Goal: Transaction & Acquisition: Purchase product/service

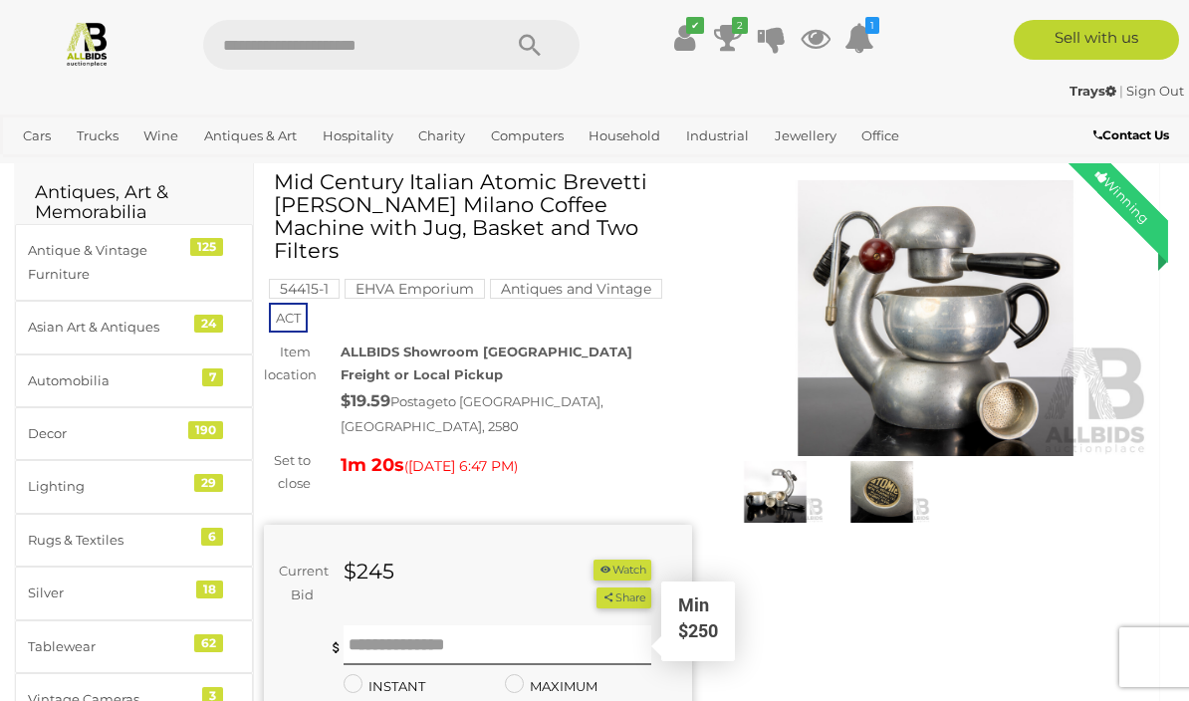
scroll to position [77, 0]
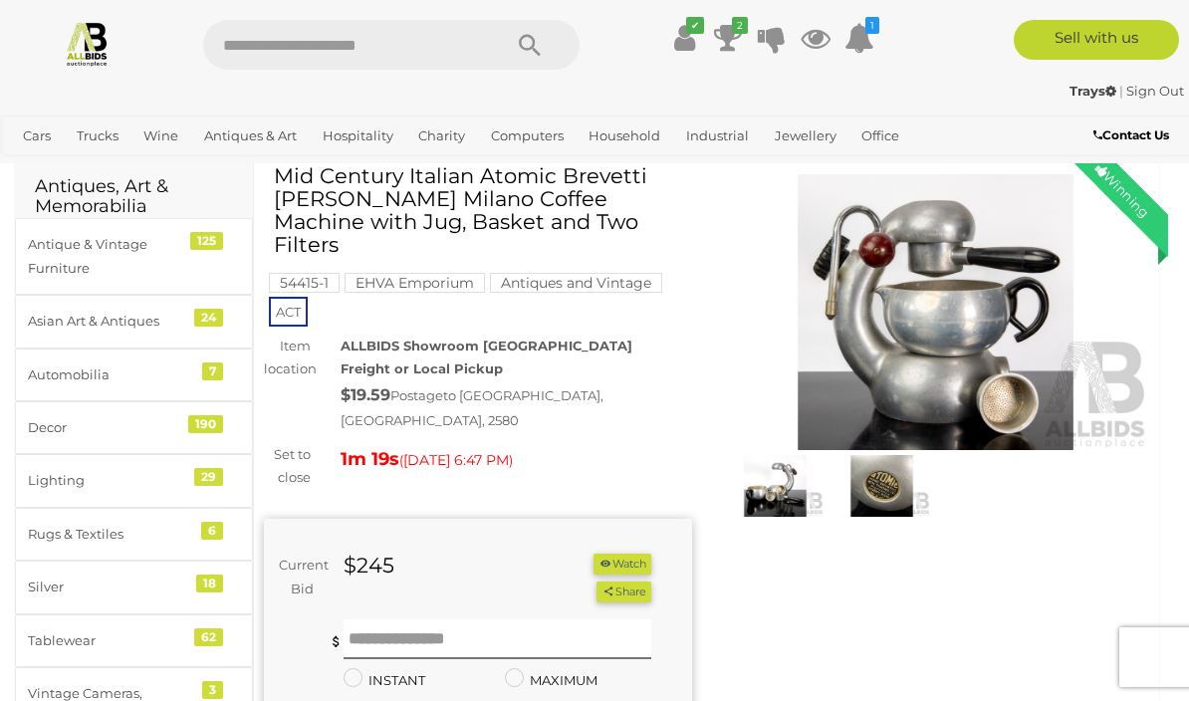
click at [988, 319] on img at bounding box center [936, 312] width 428 height 276
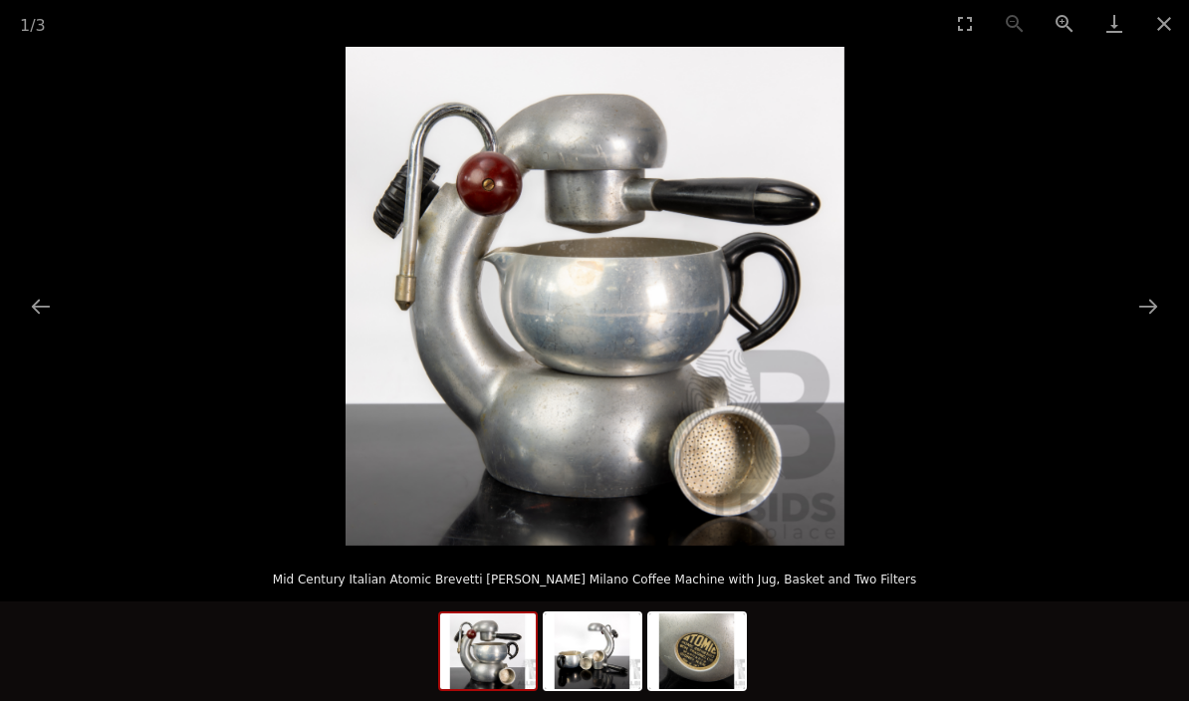
click at [1159, 302] on button "Next slide" at bounding box center [1148, 306] width 42 height 39
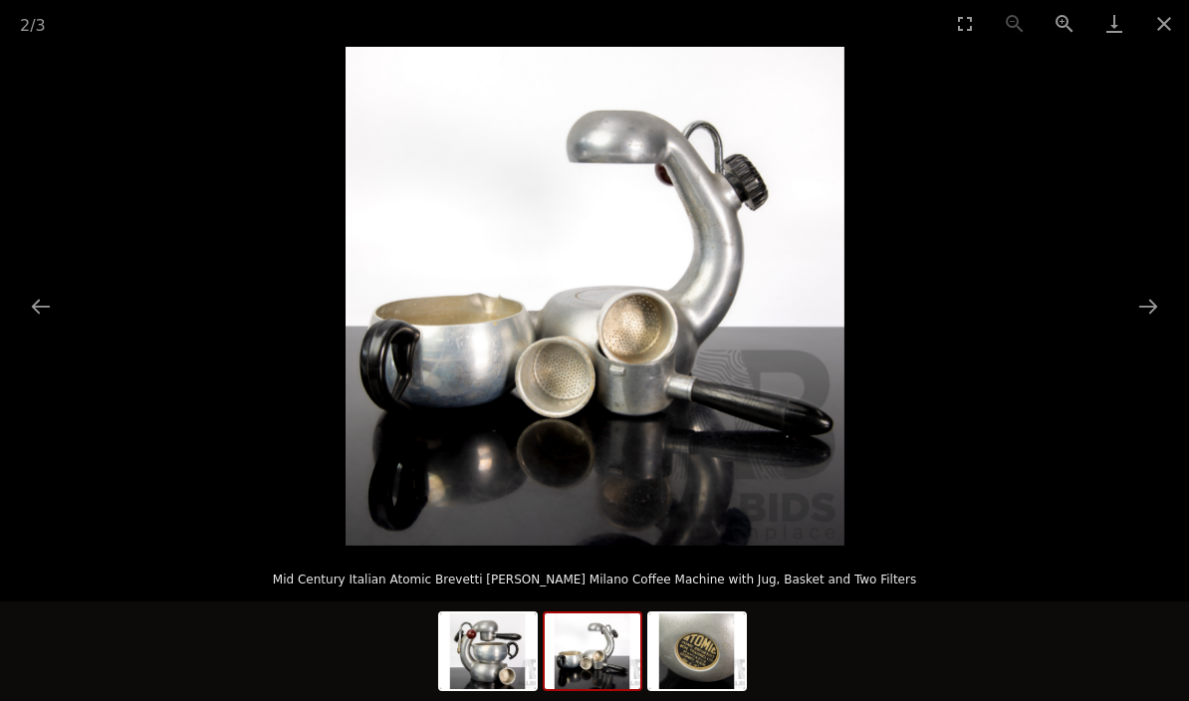
click at [1158, 295] on button "Next slide" at bounding box center [1148, 306] width 42 height 39
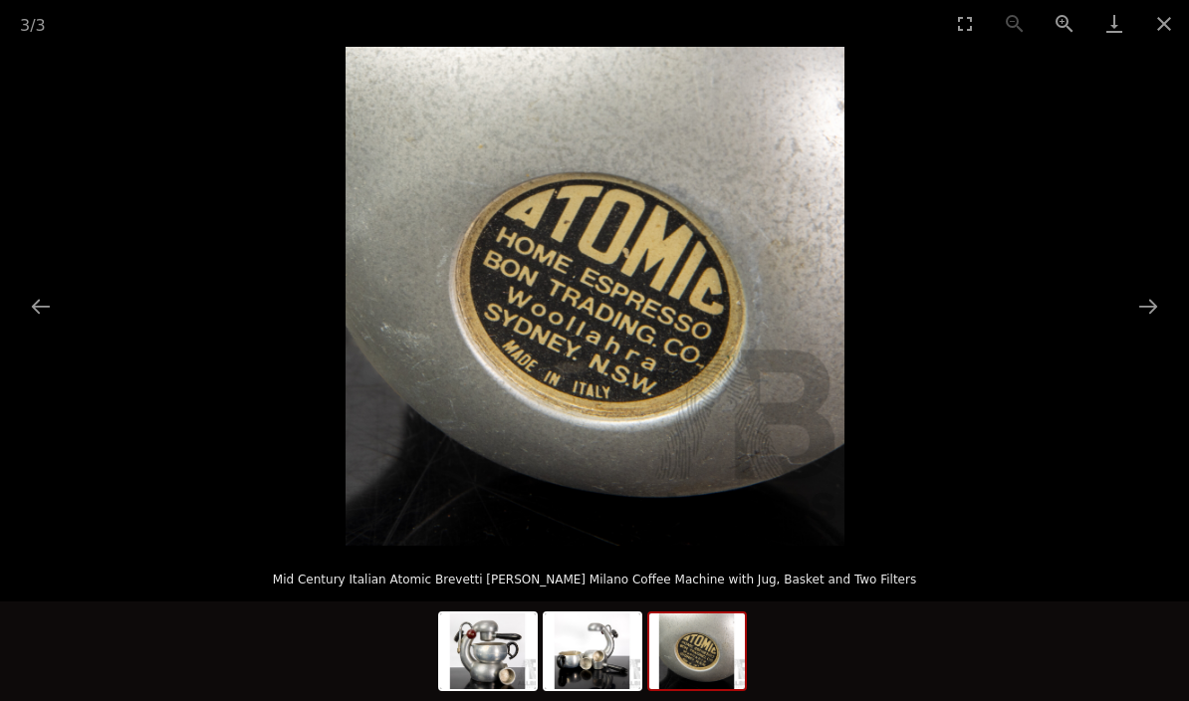
click at [1152, 301] on button "Next slide" at bounding box center [1148, 306] width 42 height 39
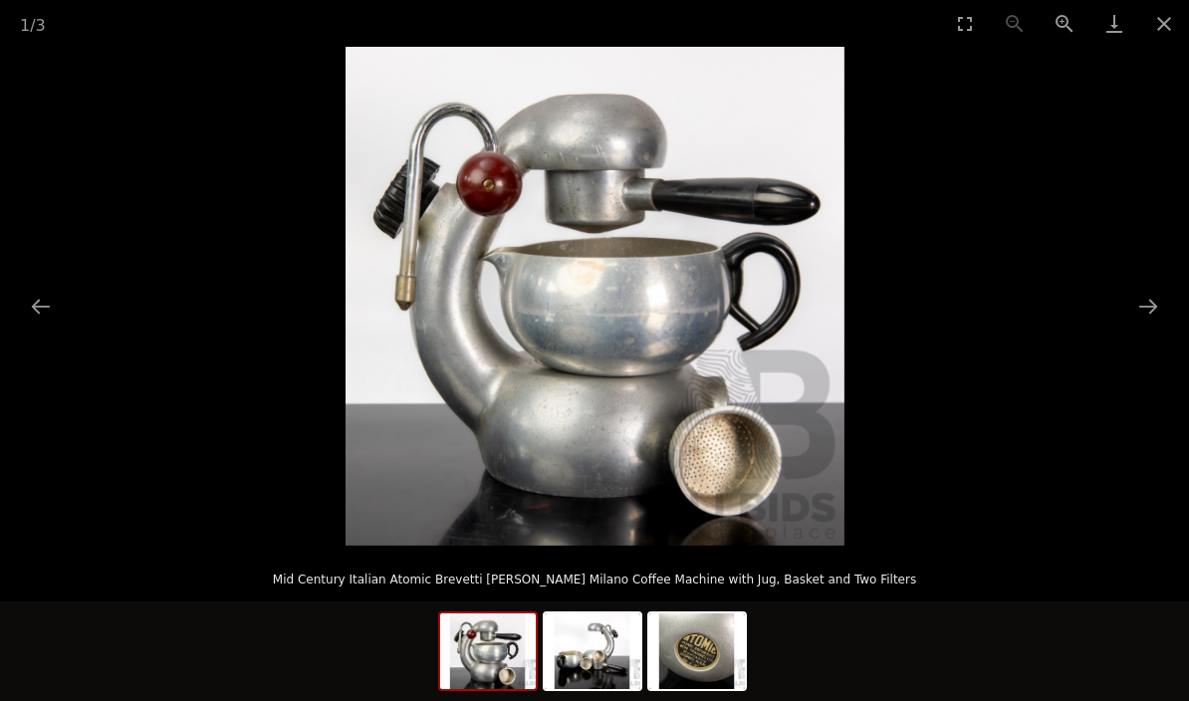
click at [1164, 27] on button "Close gallery" at bounding box center [1164, 23] width 50 height 47
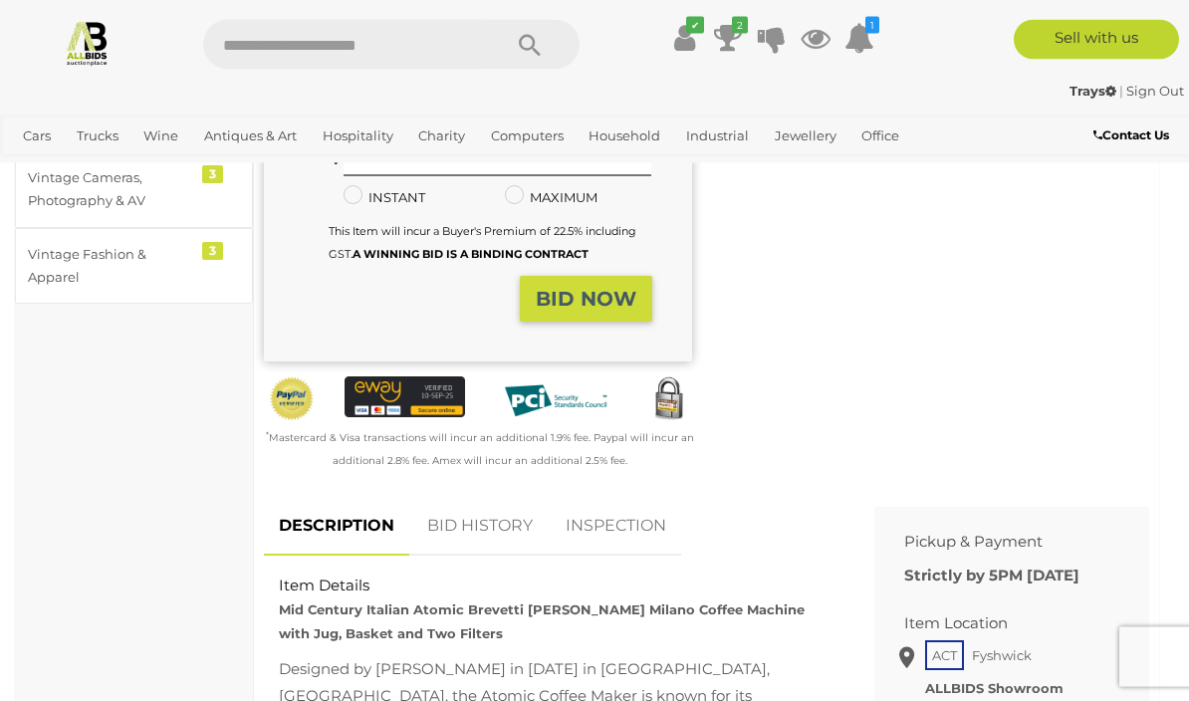
scroll to position [603, 0]
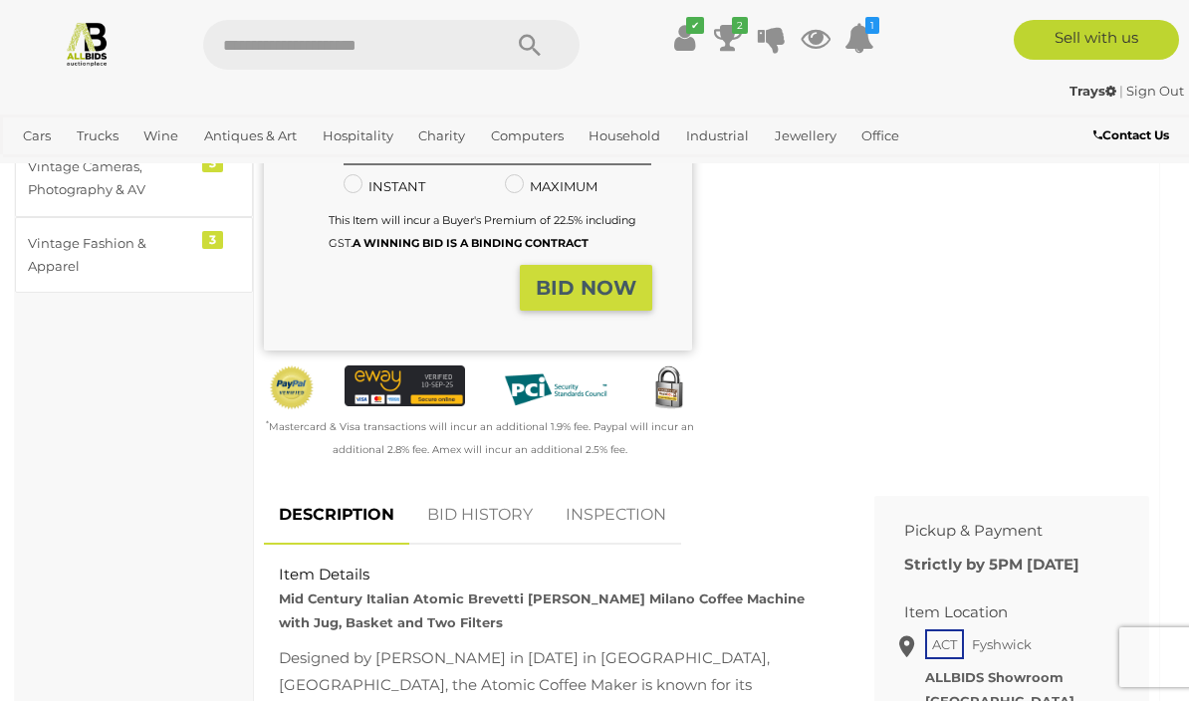
click at [471, 486] on link "BID HISTORY" at bounding box center [479, 515] width 135 height 59
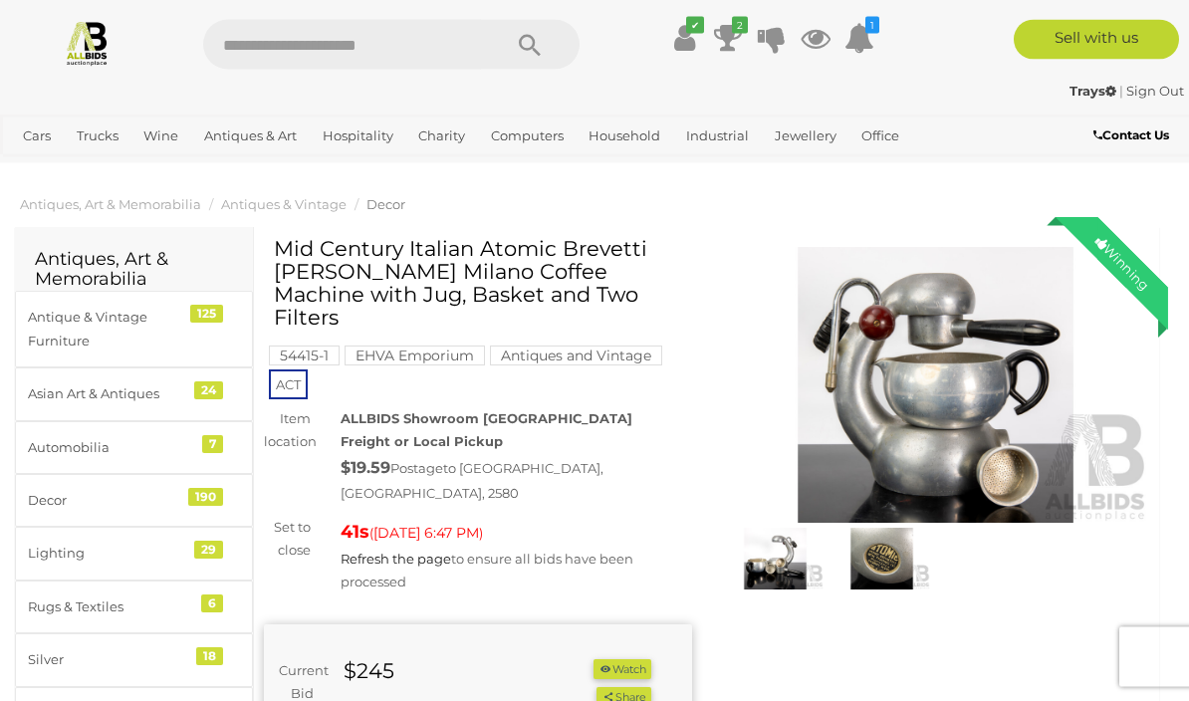
scroll to position [0, 0]
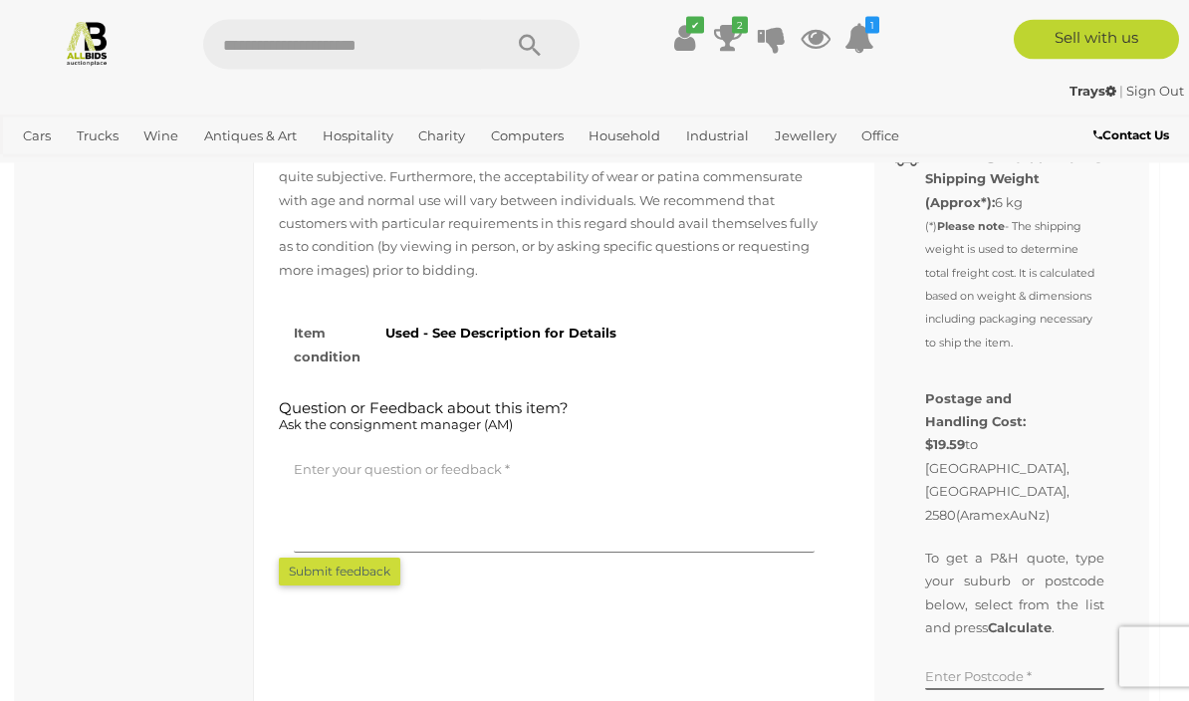
scroll to position [1622, 0]
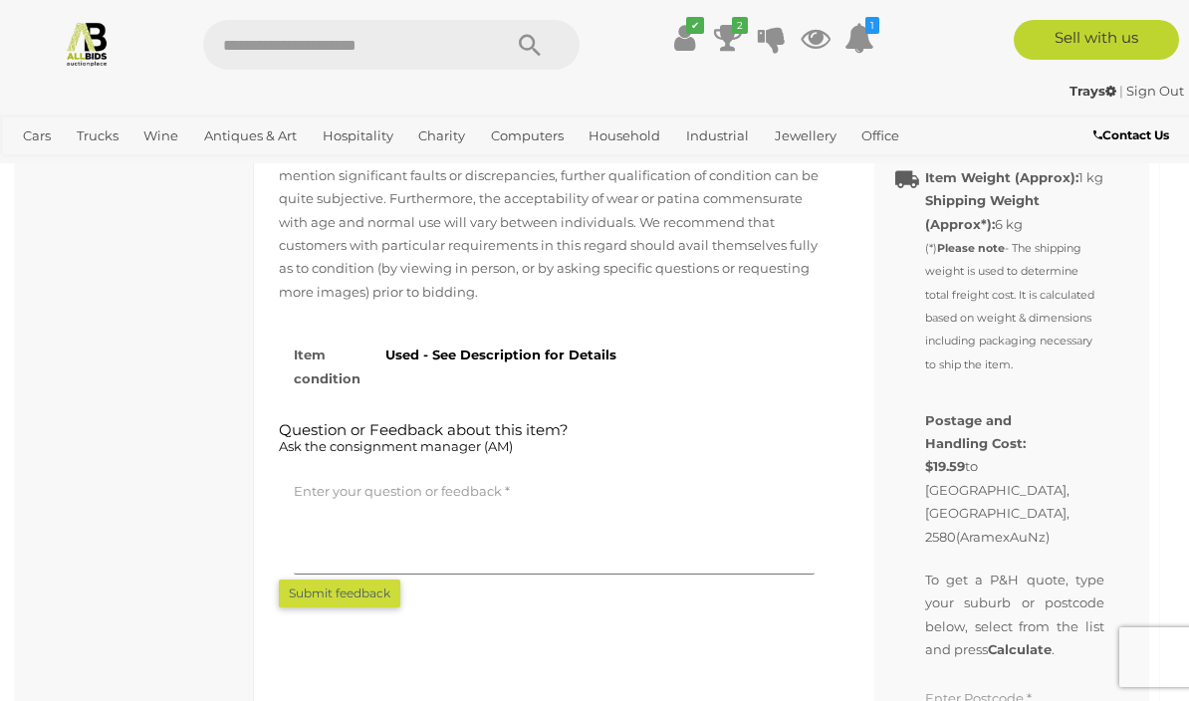
click at [539, 346] on strong "Used - See Description for Details" at bounding box center [500, 354] width 231 height 16
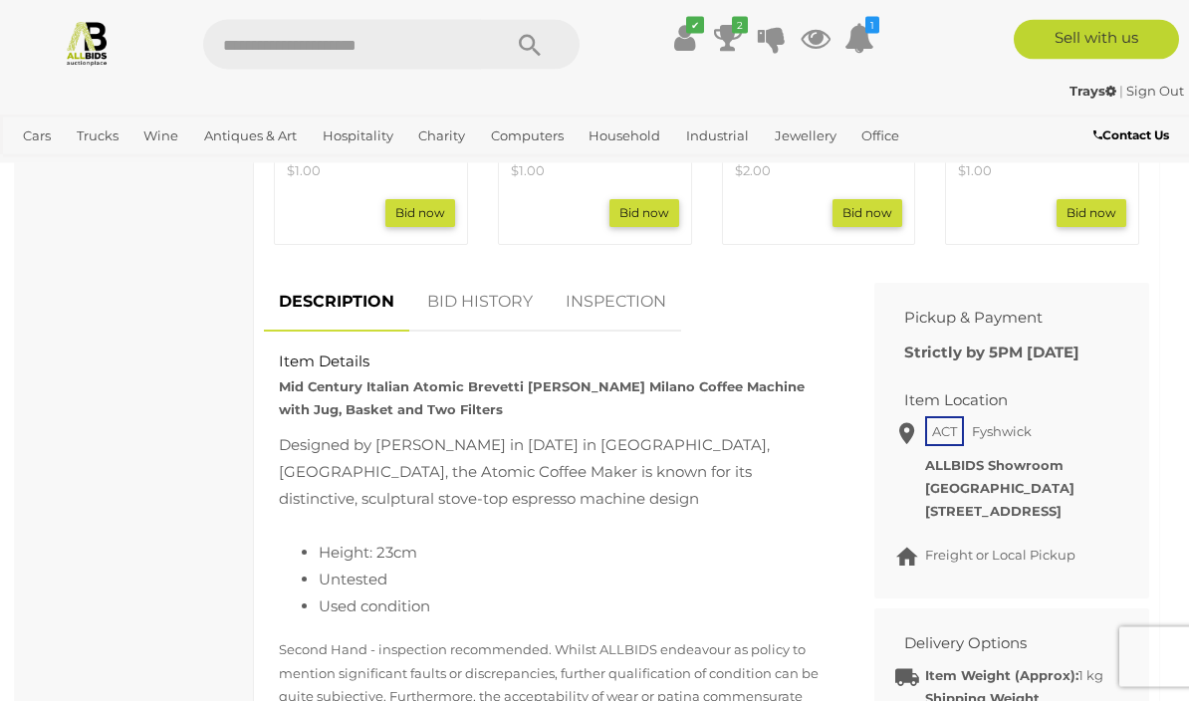
scroll to position [1113, 0]
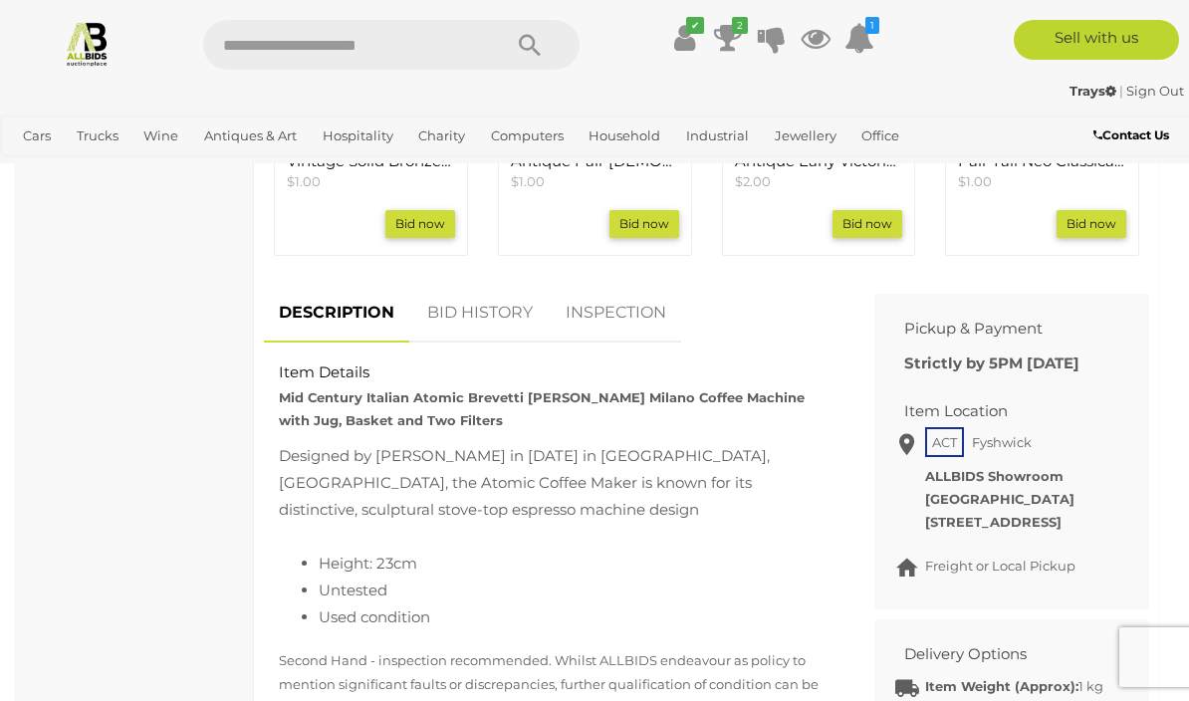
click at [483, 284] on link "BID HISTORY" at bounding box center [479, 313] width 135 height 59
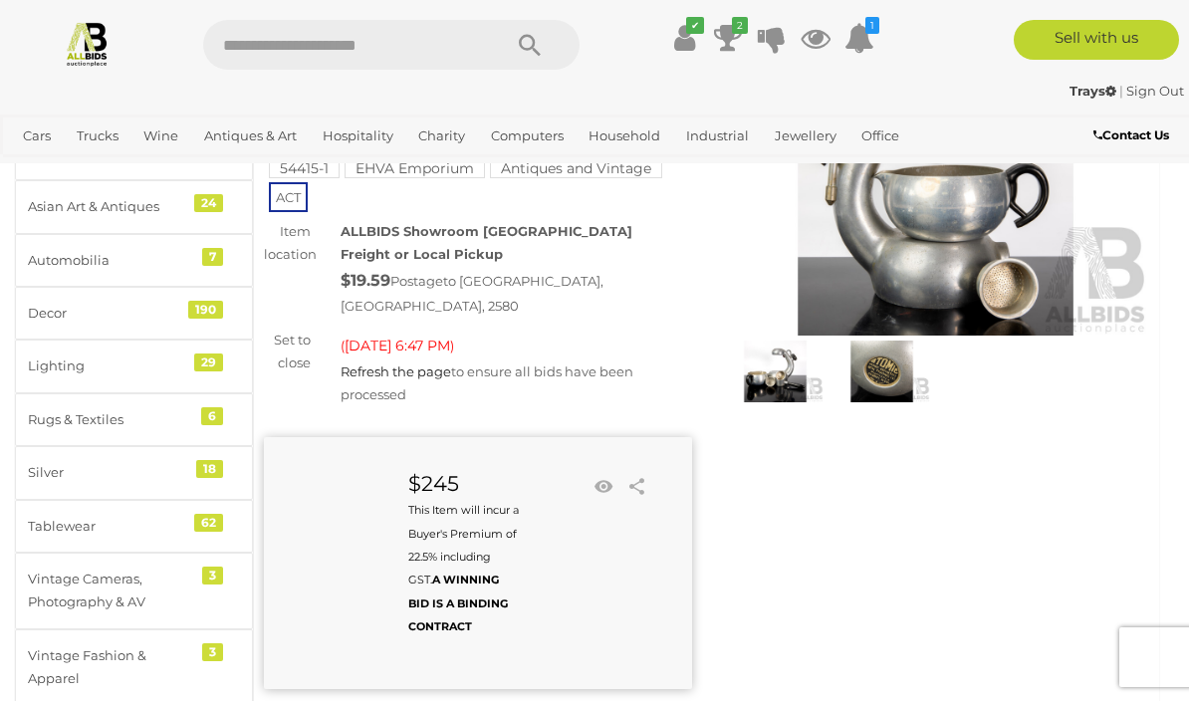
scroll to position [189, 0]
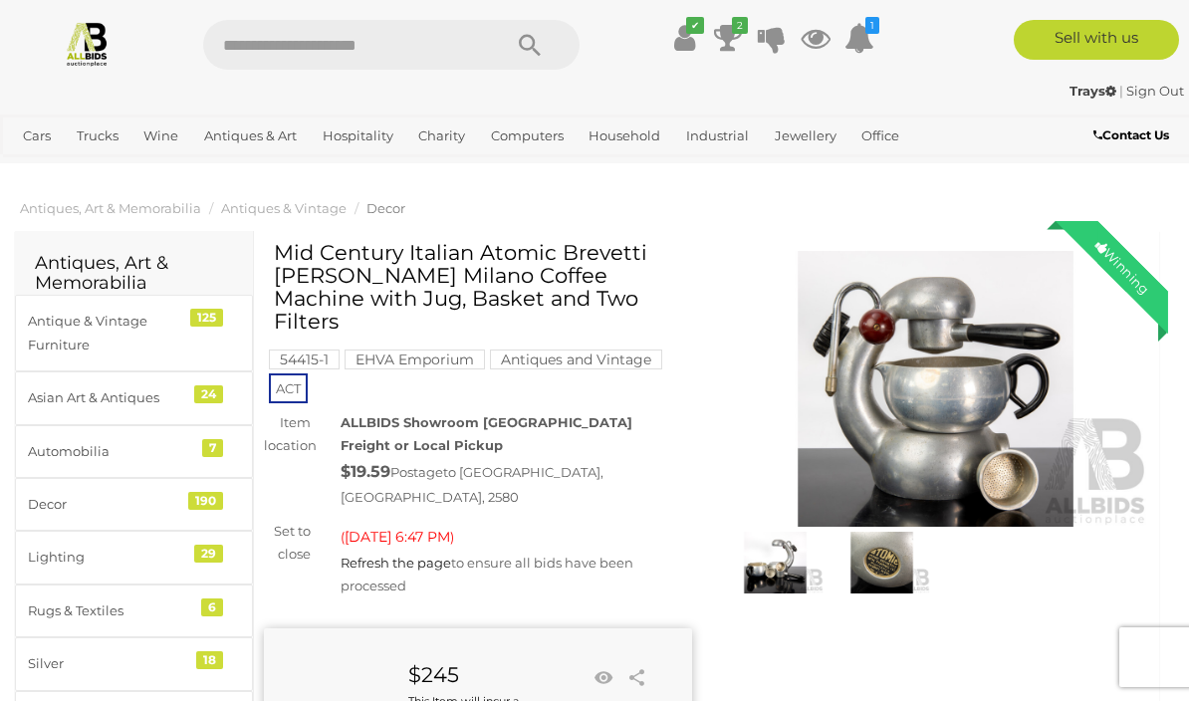
click at [944, 385] on img at bounding box center [936, 389] width 428 height 276
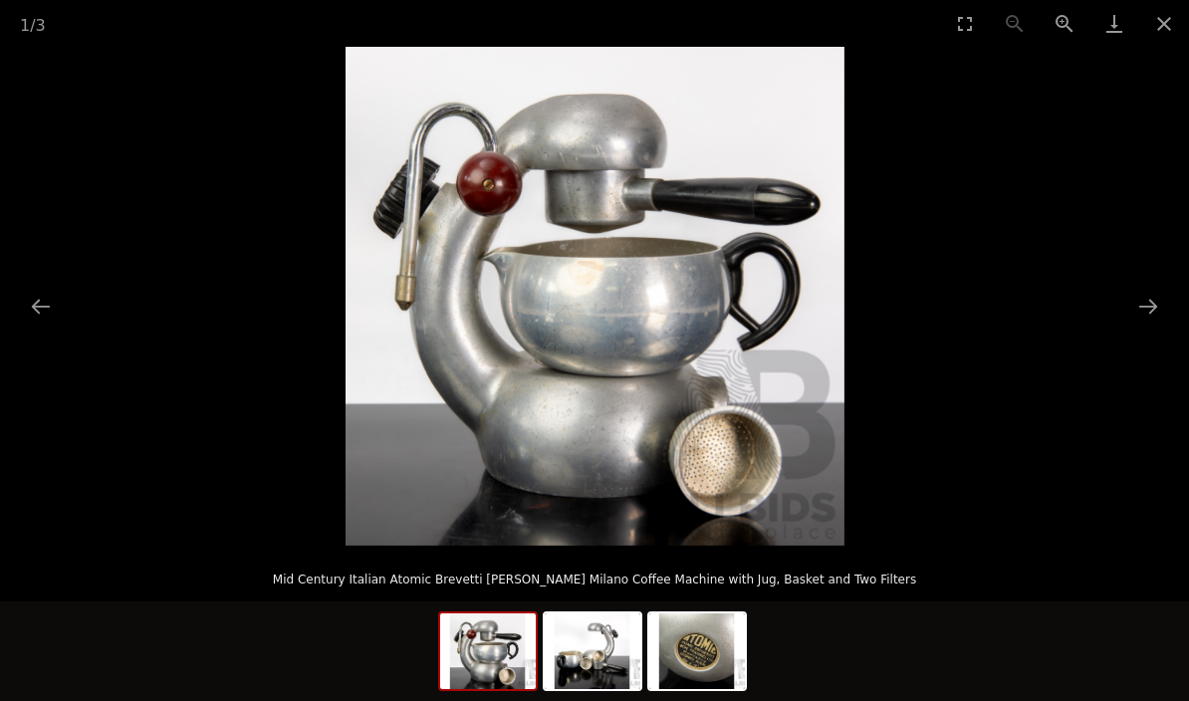
click at [1159, 304] on button "Next slide" at bounding box center [1148, 306] width 42 height 39
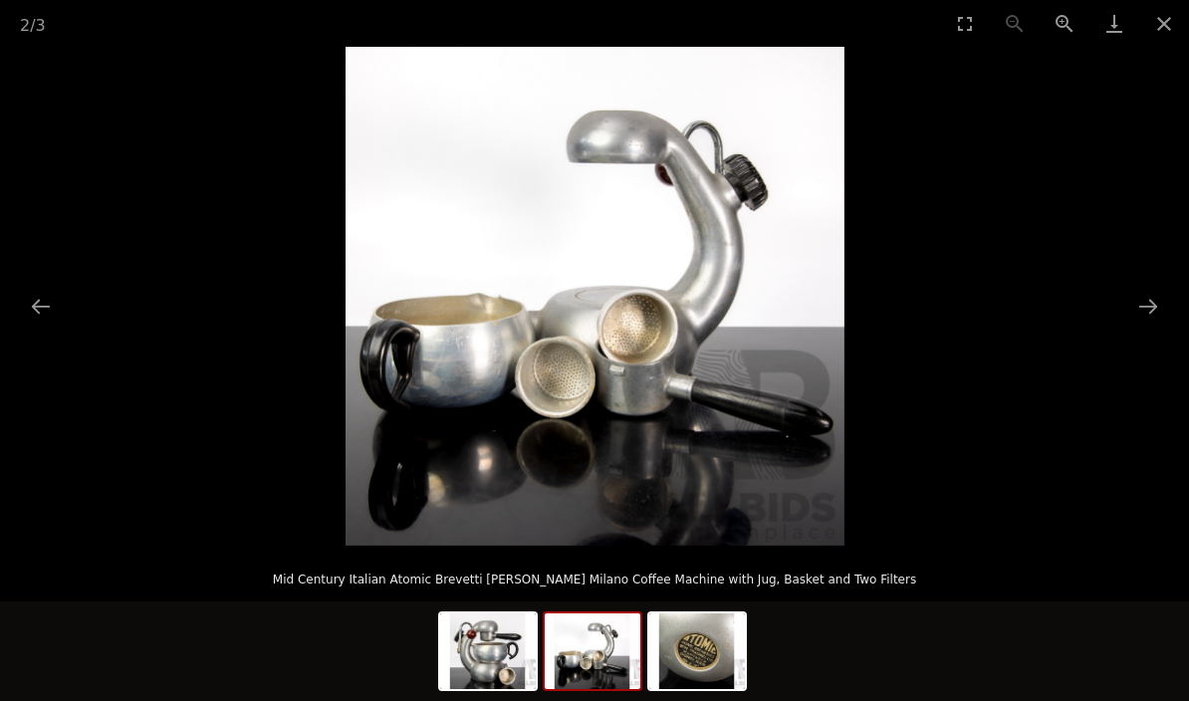
click at [1159, 310] on button "Next slide" at bounding box center [1148, 306] width 42 height 39
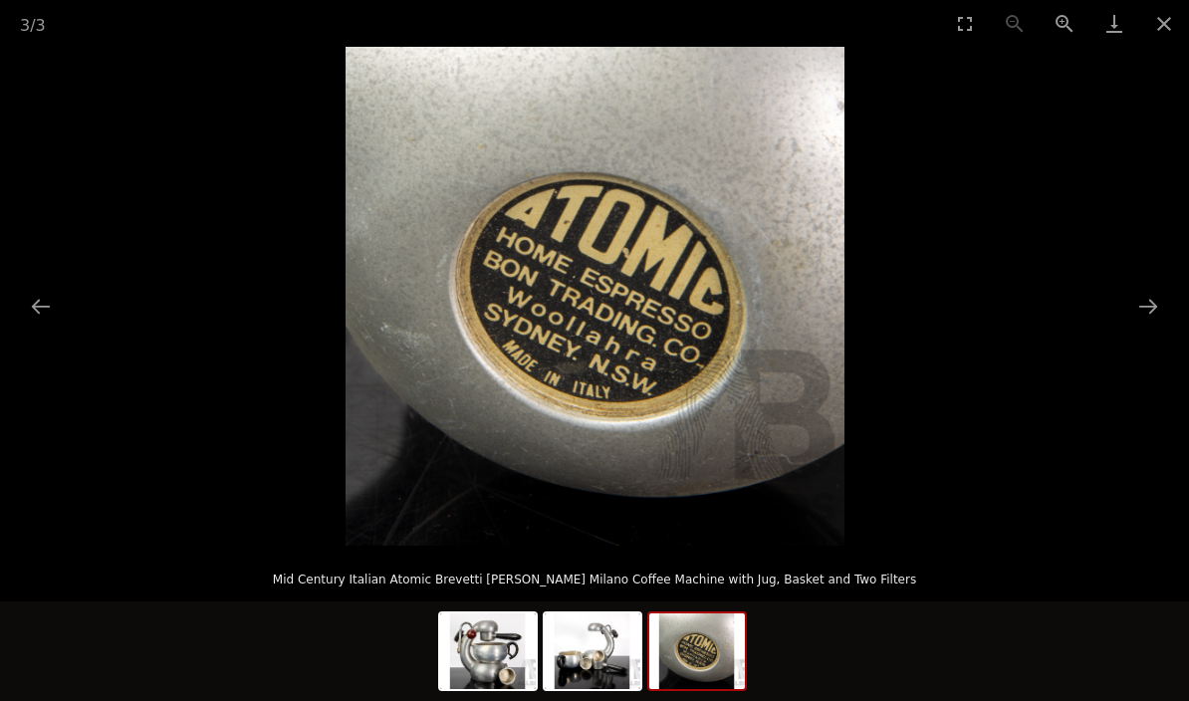
click at [1150, 317] on button "Next slide" at bounding box center [1148, 306] width 42 height 39
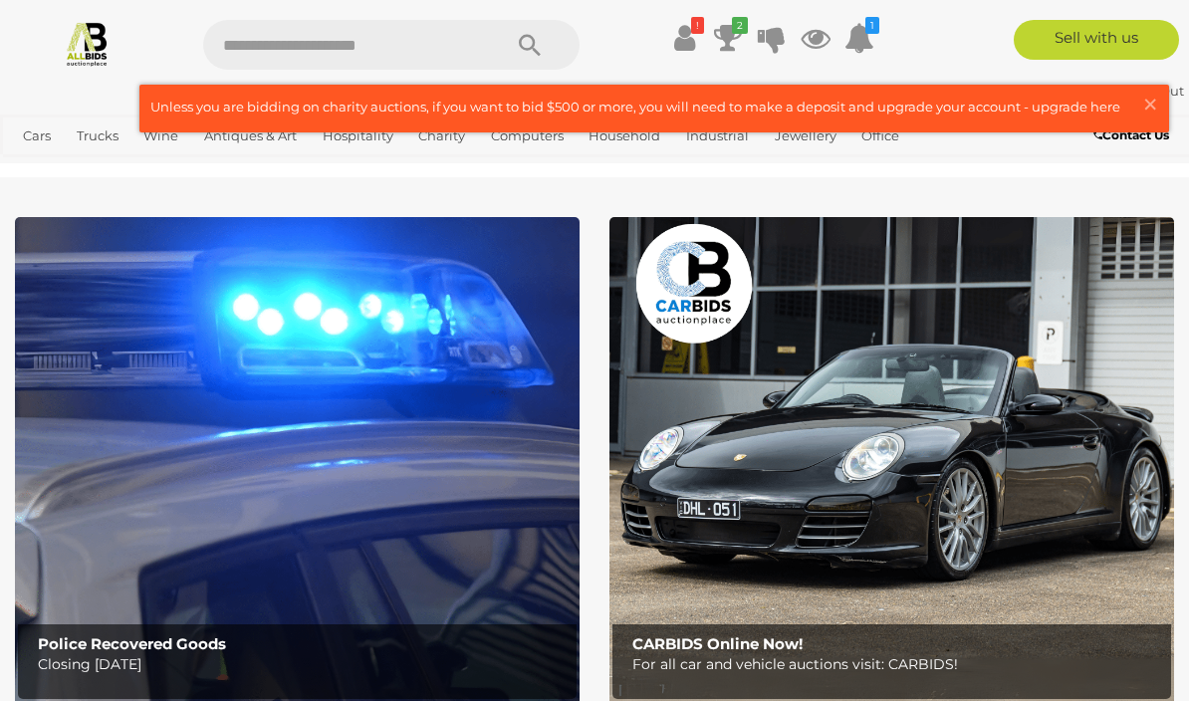
click at [725, 28] on icon at bounding box center [728, 38] width 28 height 36
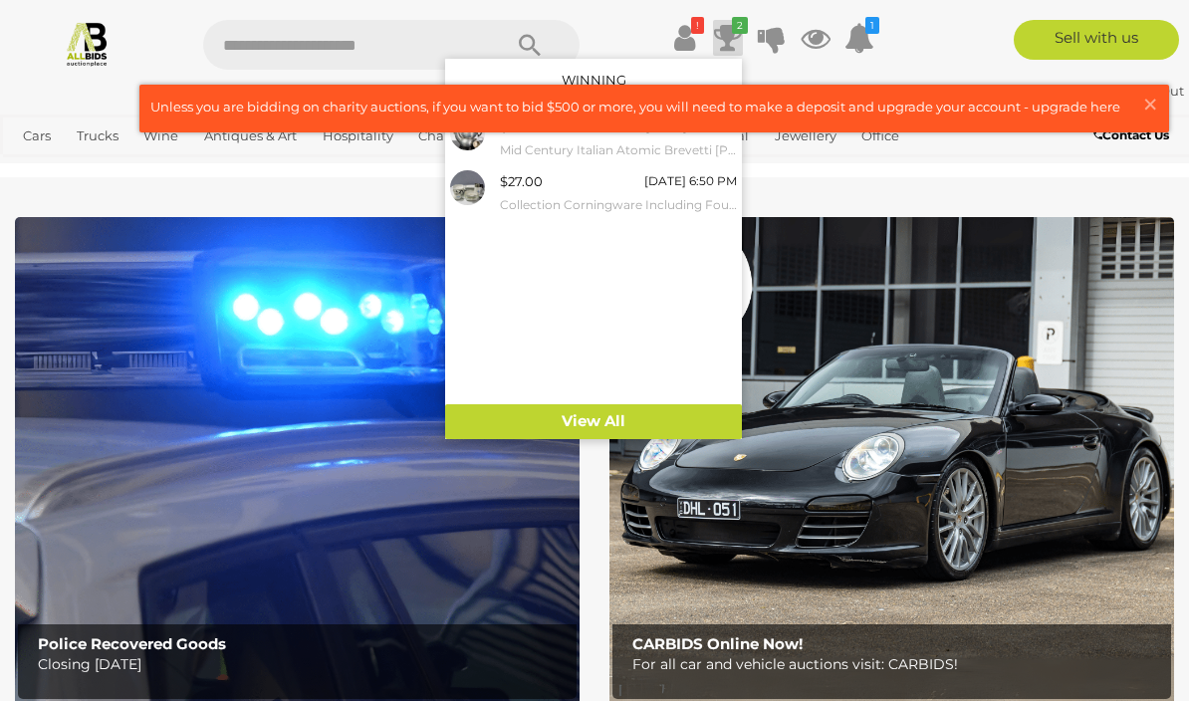
click at [1143, 102] on span "×" at bounding box center [1150, 104] width 18 height 39
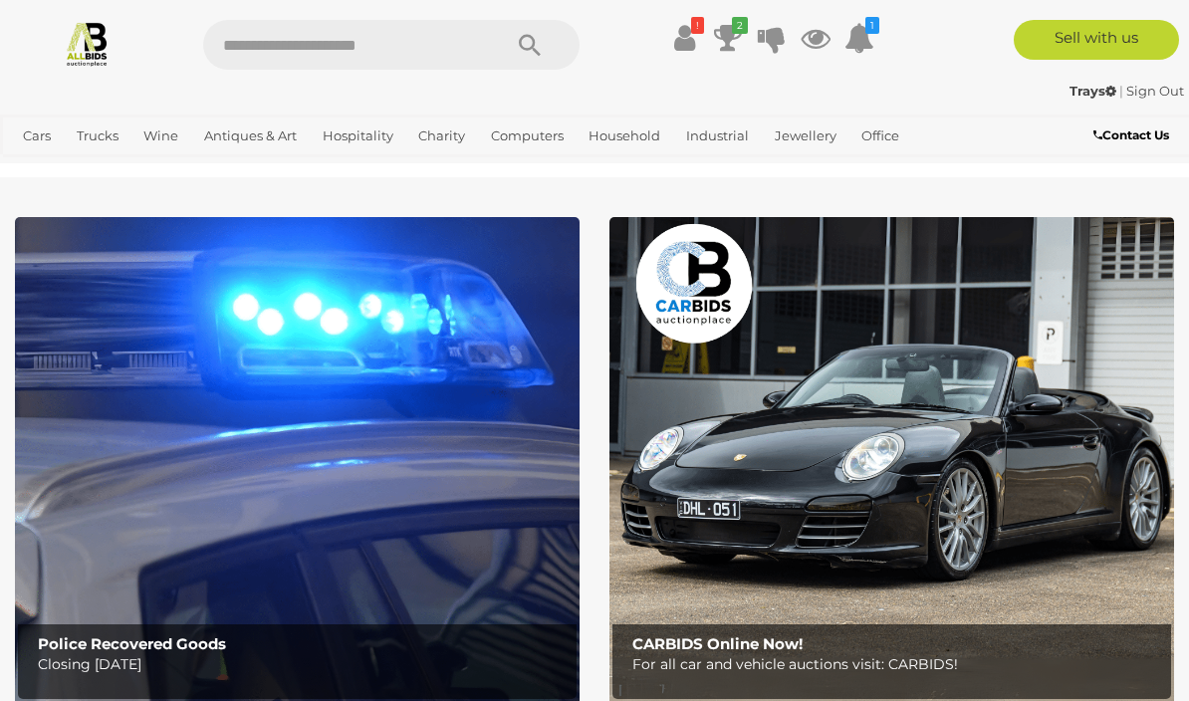
click at [729, 27] on icon at bounding box center [728, 38] width 28 height 36
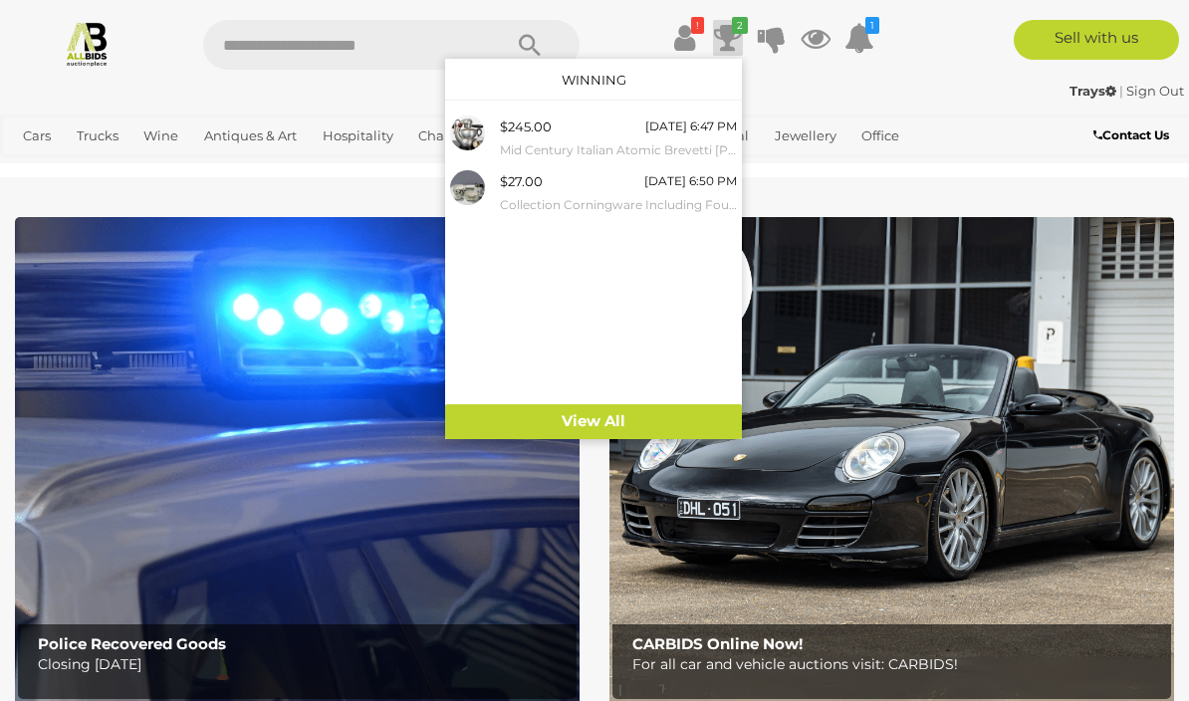
click at [560, 137] on div "$245.00 [DATE] 6:47 PM Mid Century Italian Atomic Brevetti [PERSON_NAME] Milano…" at bounding box center [618, 137] width 237 height 45
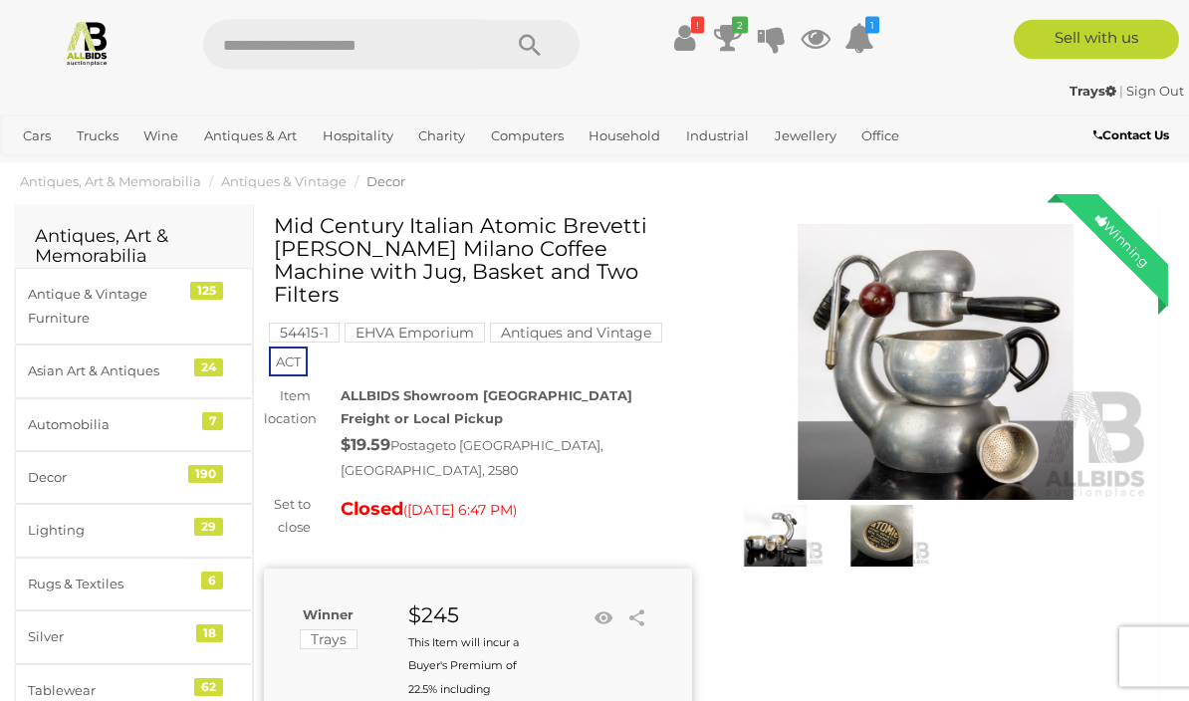
scroll to position [41, 0]
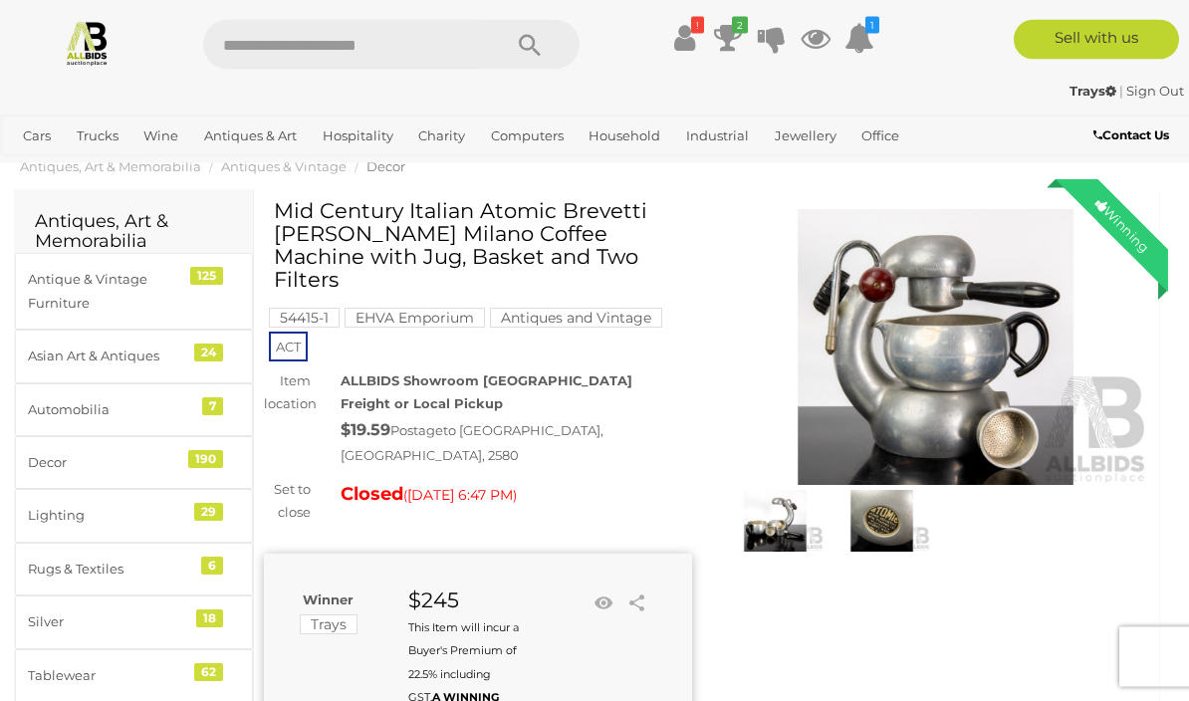
click at [897, 521] on img at bounding box center [881, 522] width 97 height 63
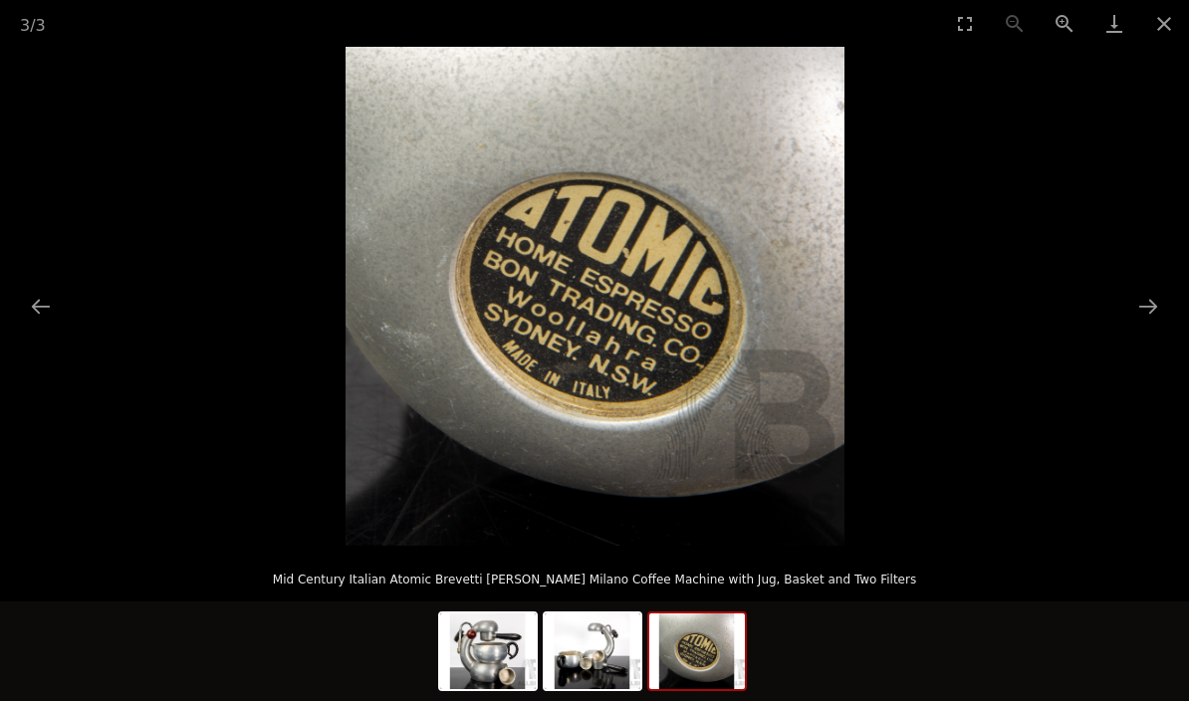
click at [1160, 13] on button "Close gallery" at bounding box center [1164, 23] width 50 height 47
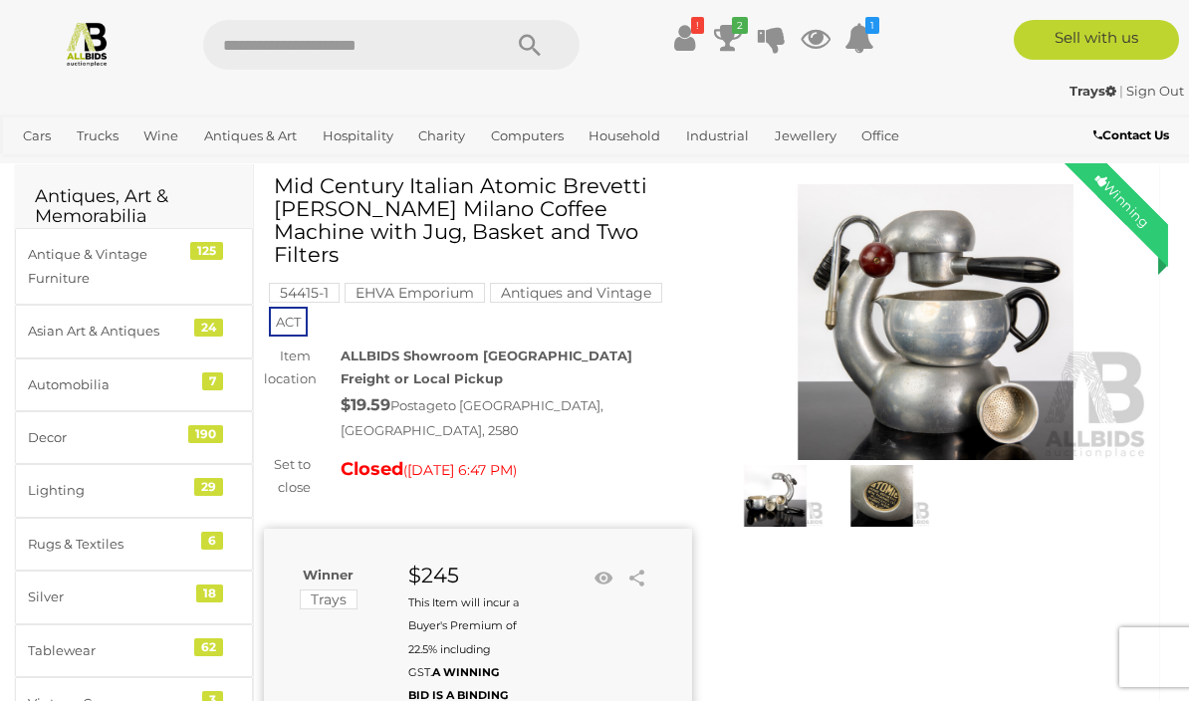
scroll to position [66, 0]
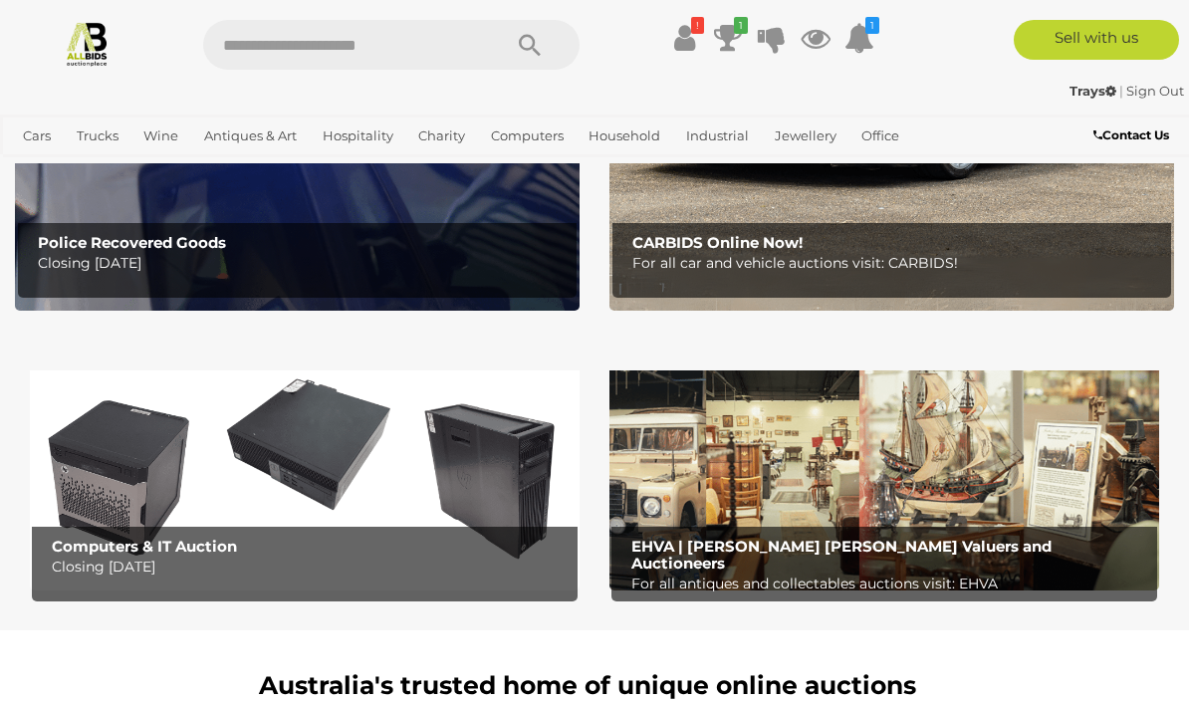
scroll to position [417, 0]
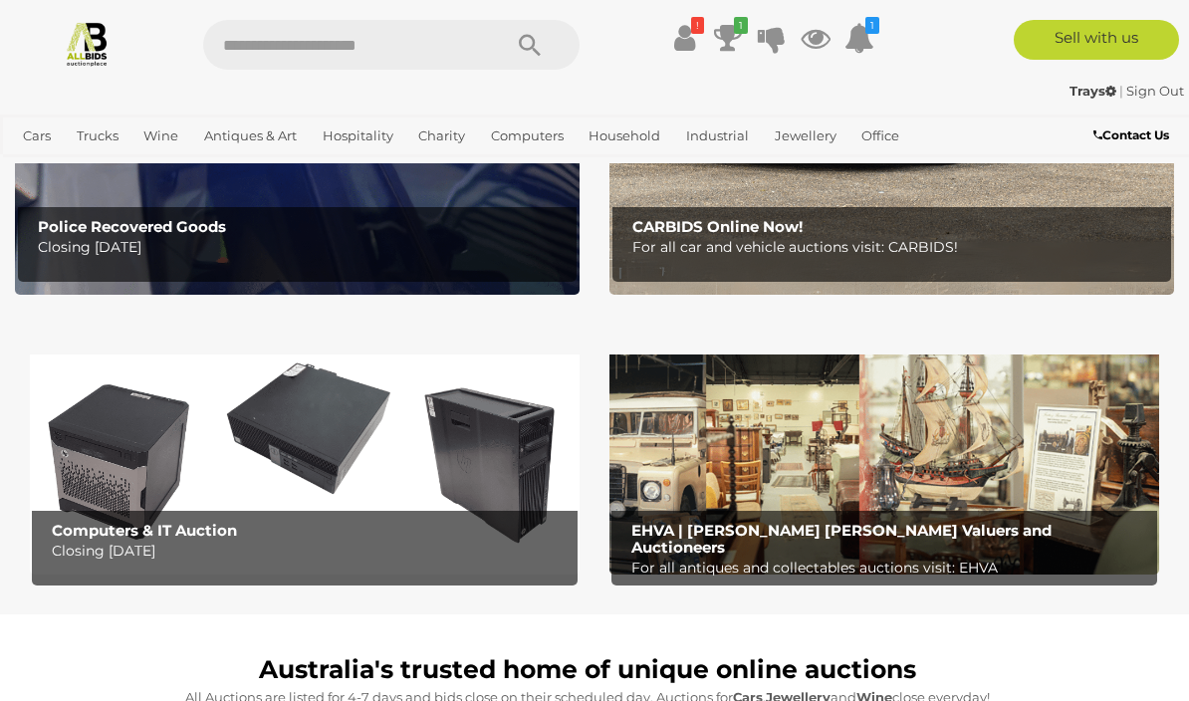
click at [774, 529] on b "EHVA | [PERSON_NAME] [PERSON_NAME] Valuers and Auctioneers" at bounding box center [841, 539] width 420 height 36
